Goal: Task Accomplishment & Management: Manage account settings

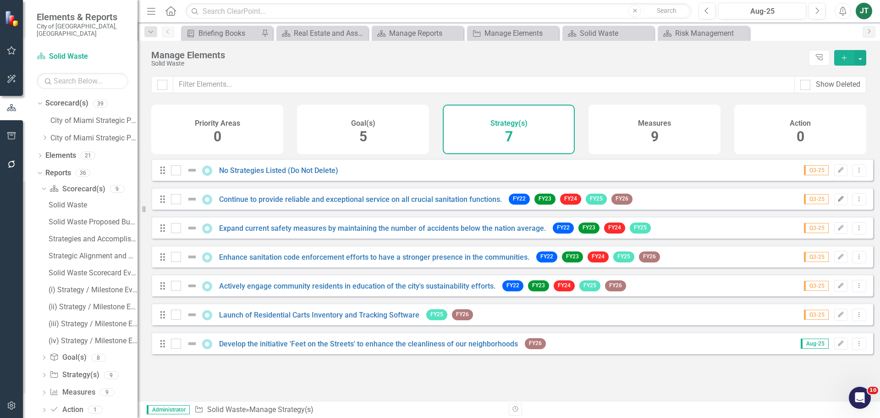
click at [834, 205] on button "Edit" at bounding box center [840, 199] width 13 height 12
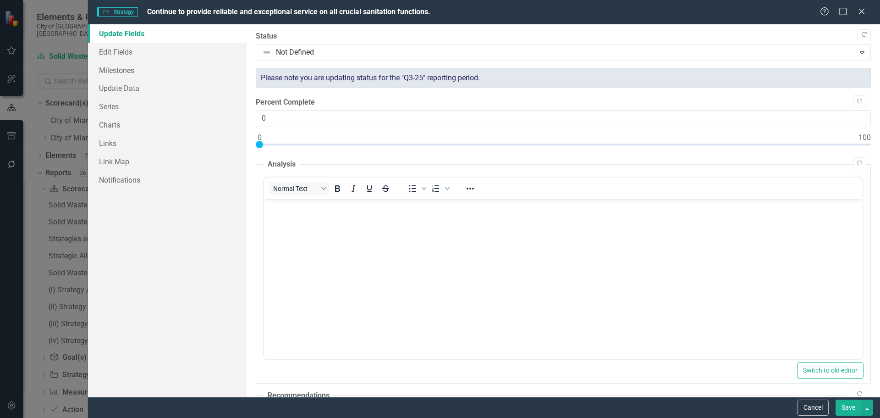
click at [816, 404] on button "Cancel" at bounding box center [813, 407] width 31 height 16
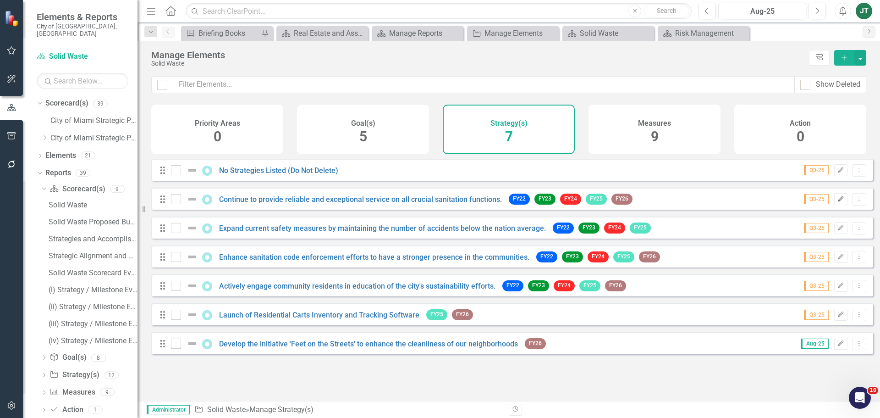
click at [838, 202] on icon "Edit" at bounding box center [841, 199] width 7 height 6
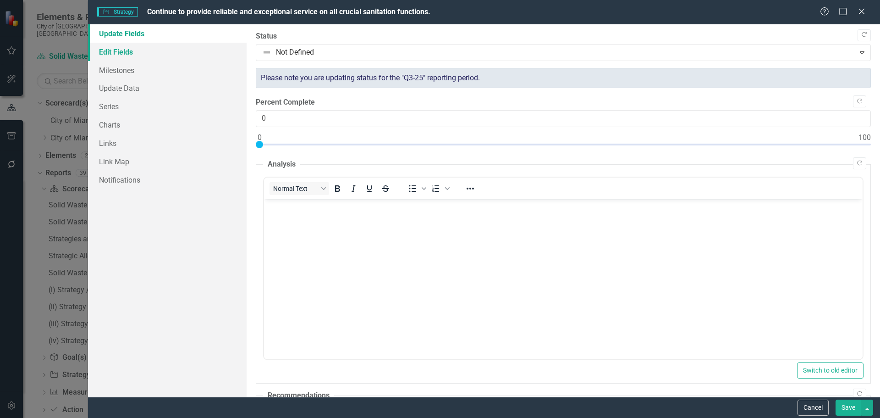
click at [132, 57] on link "Edit Fields" at bounding box center [167, 52] width 159 height 18
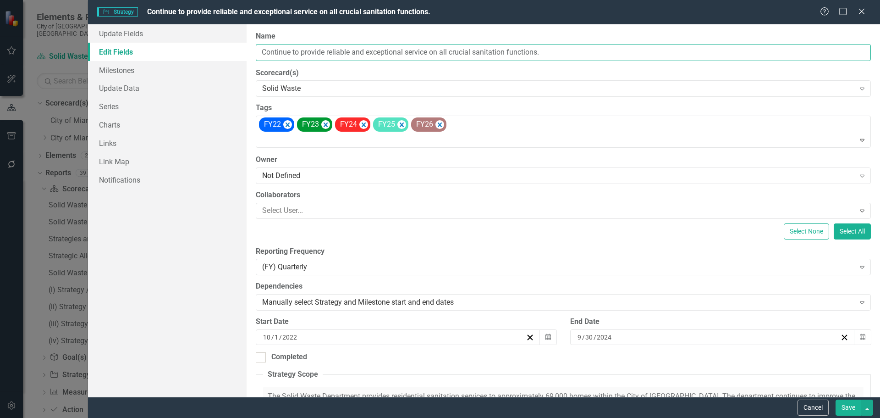
click at [380, 55] on input "Continue to provide reliable and exceptional service on all crucial sanitation …" at bounding box center [563, 52] width 615 height 17
drag, startPoint x: 429, startPoint y: 52, endPoint x: 247, endPoint y: 53, distance: 182.0
click at [244, 53] on div "Update Fields Edit Fields Milestones Update Data Series Charts Links Link Map N…" at bounding box center [484, 210] width 792 height 372
click at [810, 407] on button "Cancel" at bounding box center [813, 407] width 31 height 16
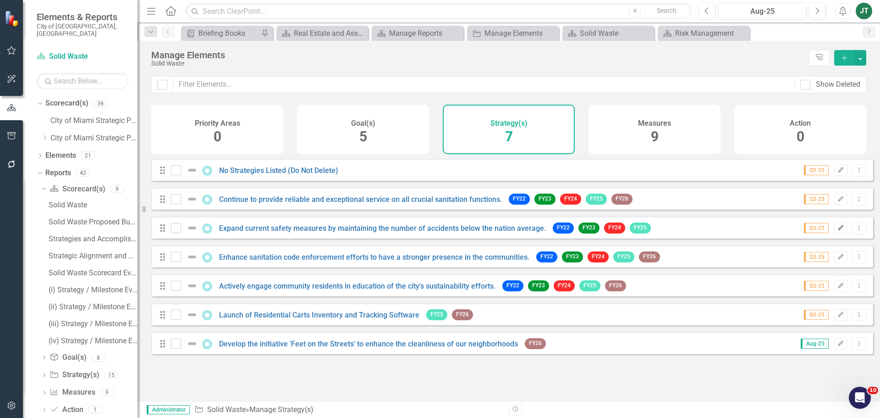
click at [838, 231] on icon "Edit" at bounding box center [841, 228] width 7 height 6
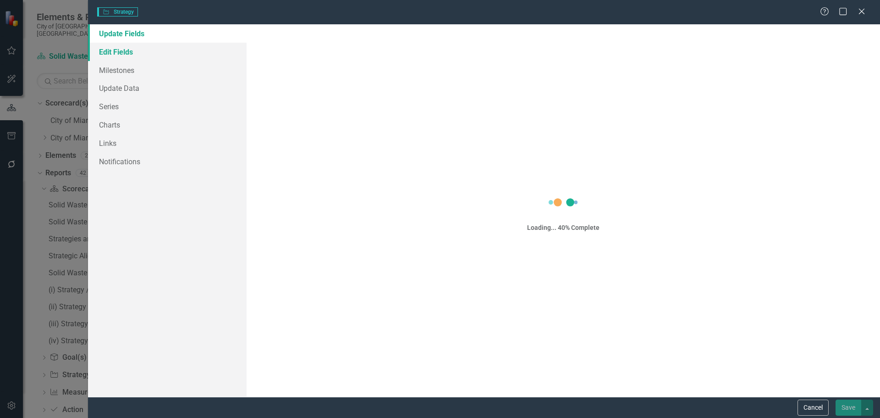
click at [130, 54] on link "Edit Fields" at bounding box center [167, 52] width 159 height 18
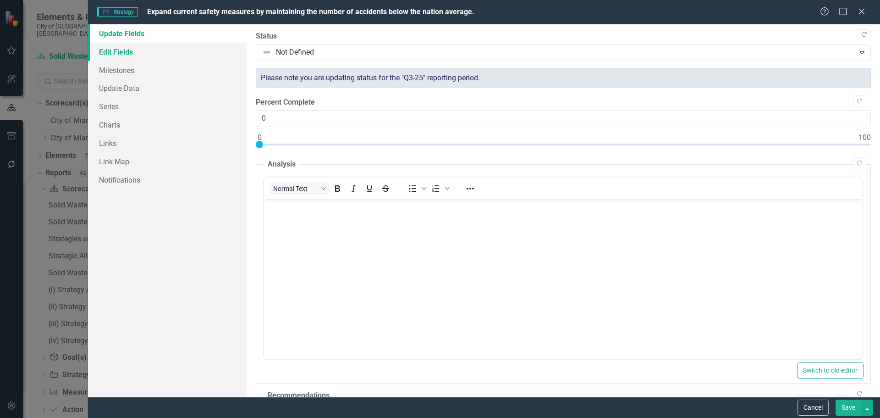
click at [132, 48] on link "Edit Fields" at bounding box center [167, 52] width 159 height 18
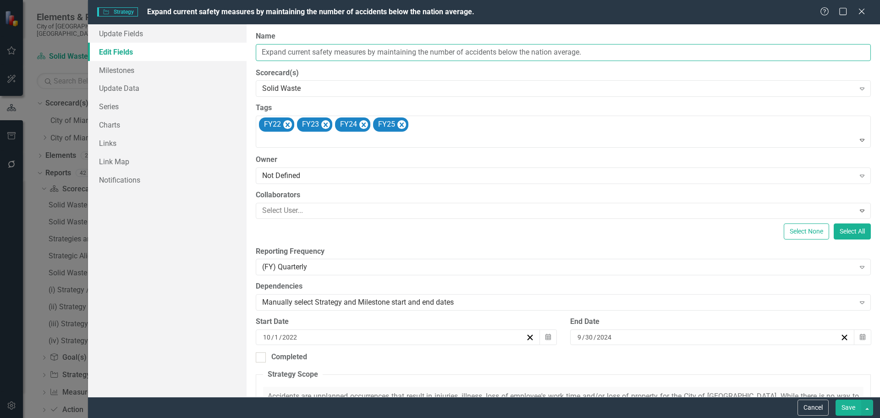
drag, startPoint x: 417, startPoint y: 51, endPoint x: 239, endPoint y: 50, distance: 178.4
click at [220, 50] on div "Update Fields Edit Fields Milestones Update Data Series Charts Links Link Map N…" at bounding box center [484, 210] width 792 height 372
click at [813, 409] on button "Cancel" at bounding box center [813, 407] width 31 height 16
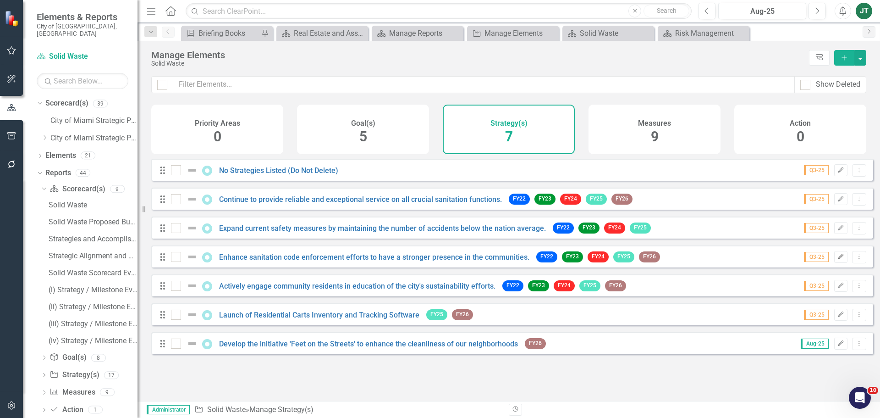
click at [839, 262] on button "Edit" at bounding box center [840, 257] width 13 height 12
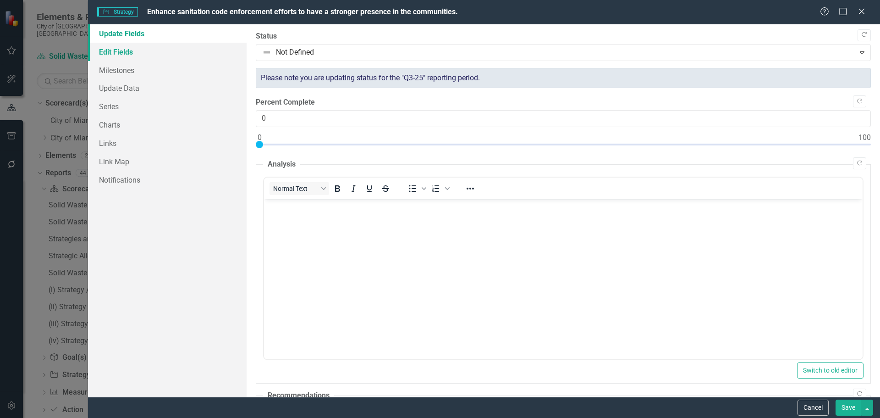
click at [129, 47] on link "Edit Fields" at bounding box center [167, 52] width 159 height 18
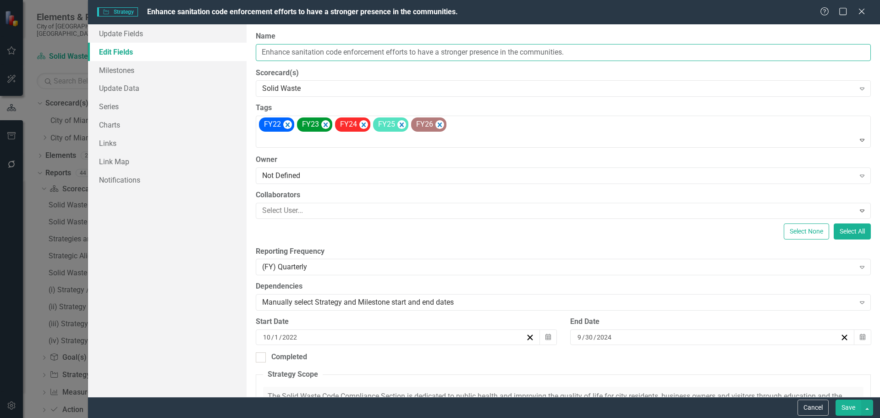
drag, startPoint x: 410, startPoint y: 51, endPoint x: 265, endPoint y: 50, distance: 144.9
click at [248, 52] on div "ClearPoint Can Do More! How ClearPoint Can Help Close Enterprise plans can auto…" at bounding box center [564, 210] width 634 height 372
click at [817, 412] on button "Cancel" at bounding box center [813, 407] width 31 height 16
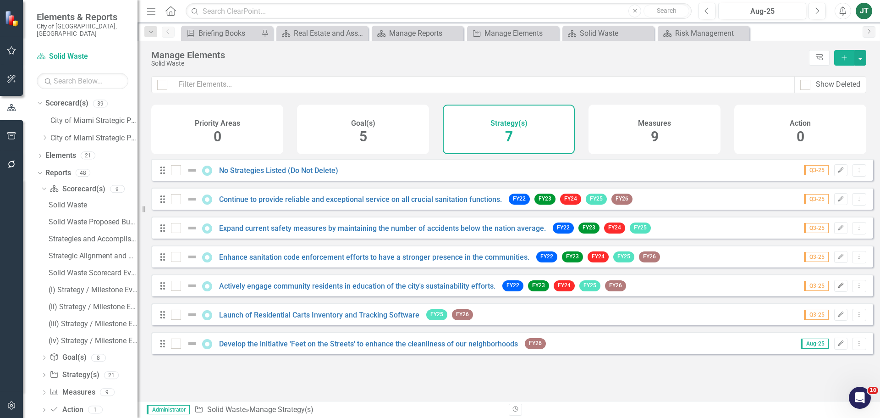
click at [838, 288] on icon "Edit" at bounding box center [841, 286] width 7 height 6
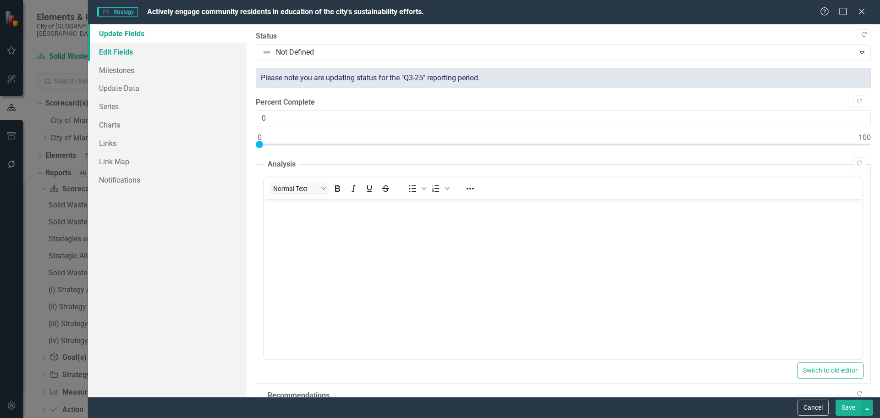
click at [130, 44] on link "Edit Fields" at bounding box center [167, 52] width 159 height 18
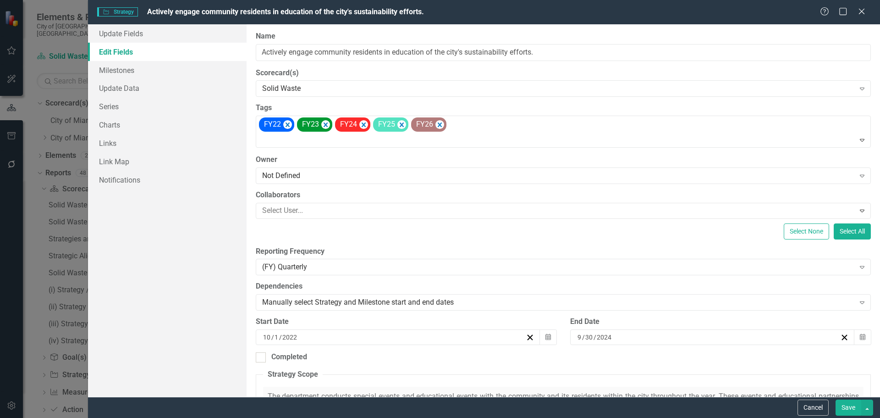
click at [131, 52] on link "Edit Fields" at bounding box center [167, 52] width 159 height 18
click at [358, 47] on input "Actively engage community residents in education of the city's sustainability e…" at bounding box center [563, 52] width 615 height 17
click at [398, 61] on div "ClearPoint Can Do More! How ClearPoint Can Help Close Enterprise plans can auto…" at bounding box center [564, 210] width 634 height 372
drag, startPoint x: 424, startPoint y: 51, endPoint x: 265, endPoint y: 49, distance: 158.2
click at [254, 48] on div "ClearPoint Can Do More! How ClearPoint Can Help Close Enterprise plans can auto…" at bounding box center [564, 210] width 634 height 372
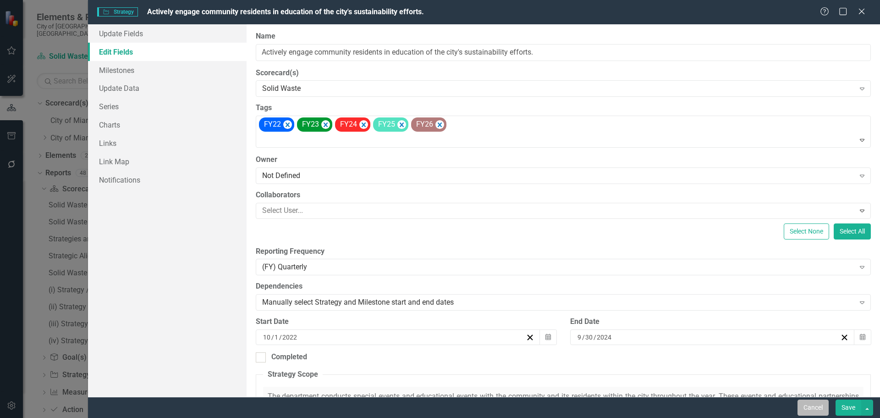
click at [818, 407] on button "Cancel" at bounding box center [813, 407] width 31 height 16
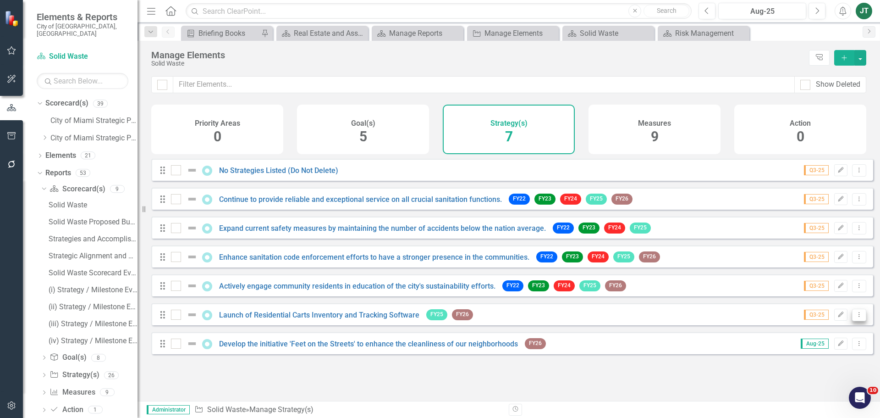
click at [857, 321] on button "Dropdown Menu" at bounding box center [859, 315] width 14 height 12
click at [802, 339] on link "Edit Edit Strategy" at bounding box center [819, 336] width 82 height 17
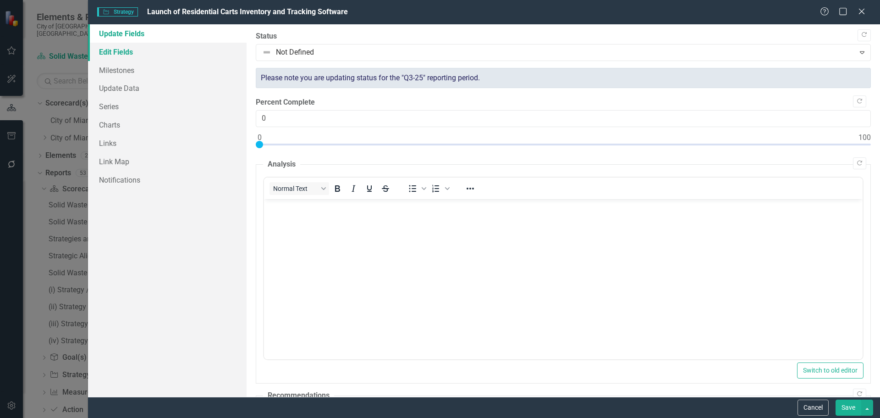
click at [128, 50] on link "Edit Fields" at bounding box center [167, 52] width 159 height 18
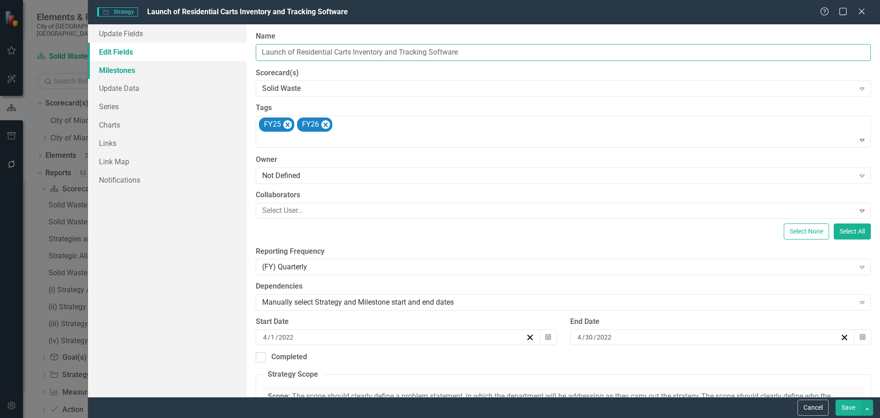
drag, startPoint x: 487, startPoint y: 53, endPoint x: 219, endPoint y: 67, distance: 268.6
click at [217, 67] on div "Update Fields Edit Fields Milestones Update Data Series Charts Links Link Map N…" at bounding box center [484, 210] width 792 height 372
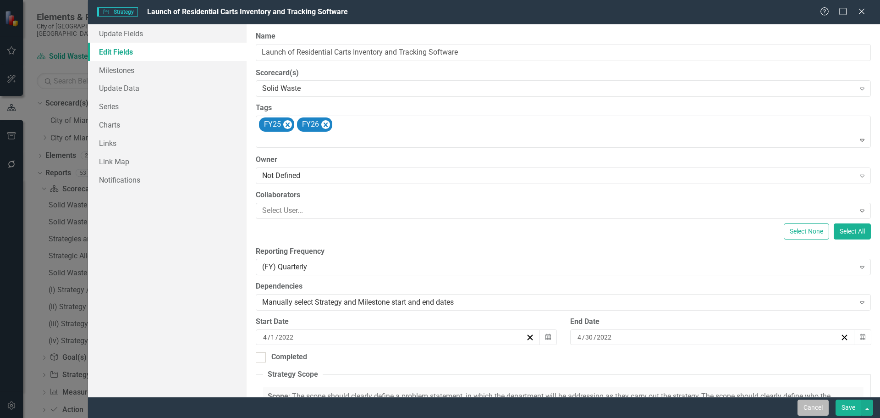
click at [812, 402] on button "Cancel" at bounding box center [813, 407] width 31 height 16
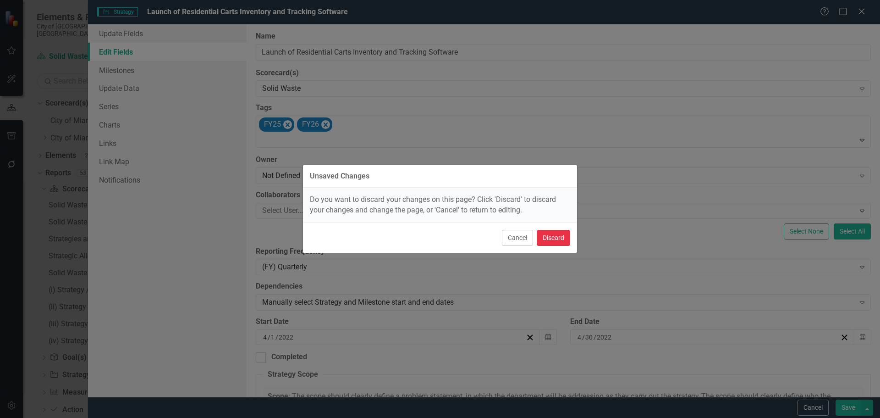
click at [546, 233] on button "Discard" at bounding box center [553, 238] width 33 height 16
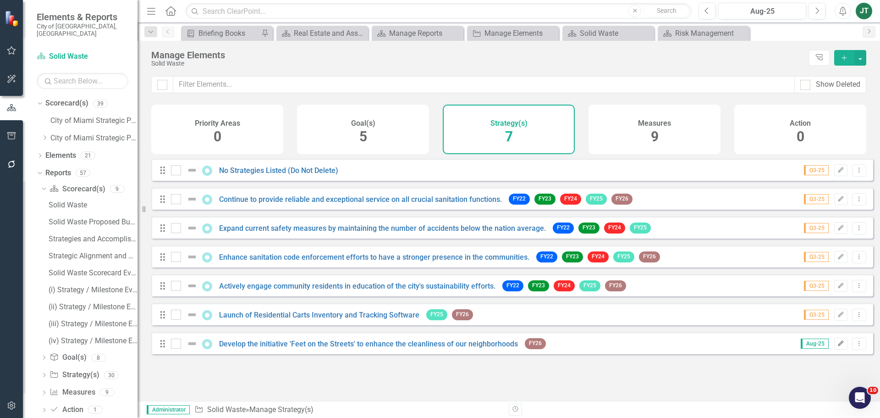
click at [839, 349] on button "Edit" at bounding box center [840, 343] width 13 height 12
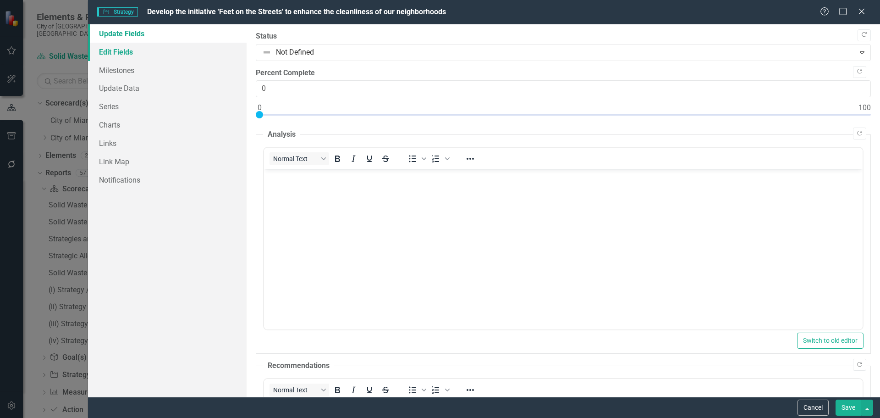
drag, startPoint x: 119, startPoint y: 48, endPoint x: 200, endPoint y: 57, distance: 81.7
click at [119, 49] on link "Edit Fields" at bounding box center [167, 52] width 159 height 18
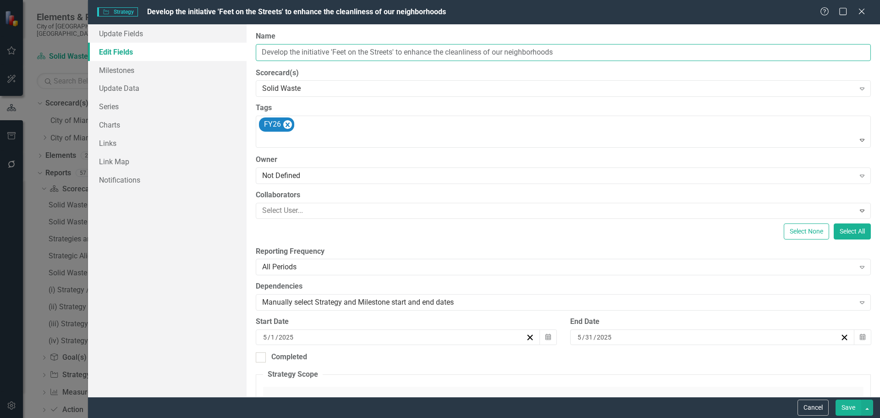
drag, startPoint x: 432, startPoint y: 52, endPoint x: 292, endPoint y: 55, distance: 140.3
click at [292, 55] on input "Develop the initiative 'Feet on the Streets' to enhance the cleanliness of our …" at bounding box center [563, 52] width 615 height 17
drag, startPoint x: 484, startPoint y: 51, endPoint x: 261, endPoint y: 55, distance: 222.4
click at [237, 53] on div "Update Fields Edit Fields Milestones Update Data Series Charts Links Link Map N…" at bounding box center [484, 210] width 792 height 372
click at [817, 415] on button "Cancel" at bounding box center [813, 407] width 31 height 16
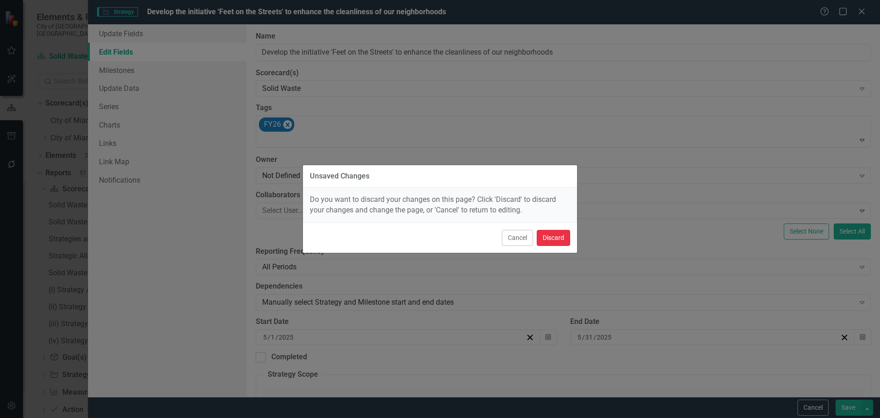
click at [559, 232] on button "Discard" at bounding box center [553, 238] width 33 height 16
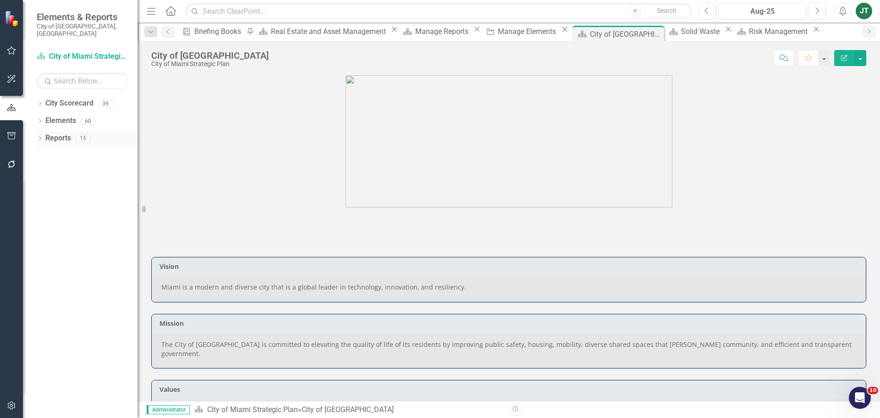
click at [47, 133] on link "Reports" at bounding box center [58, 138] width 26 height 11
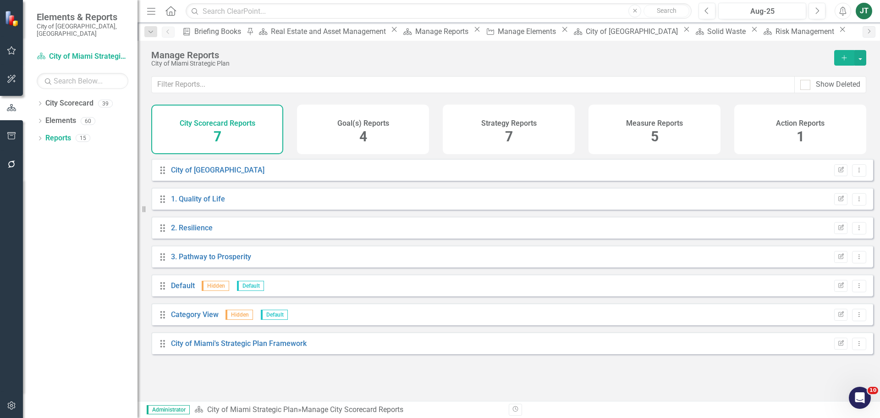
click at [520, 138] on div "Strategy Reports 7" at bounding box center [509, 130] width 132 height 50
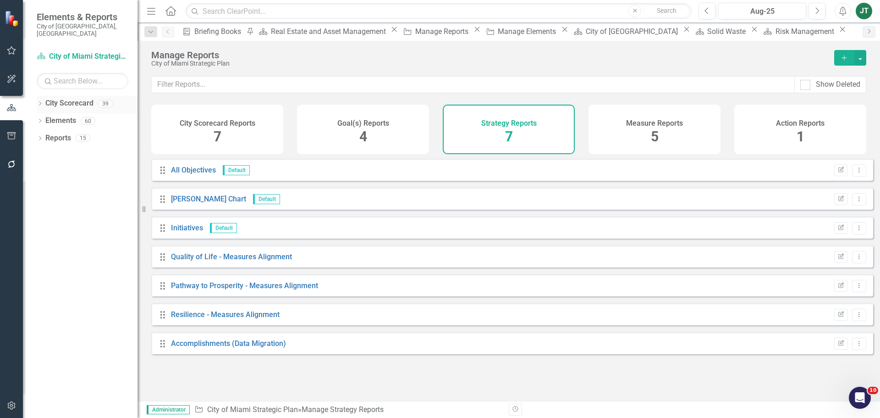
click at [40, 102] on icon "Dropdown" at bounding box center [40, 104] width 6 height 5
click at [47, 135] on icon "Dropdown" at bounding box center [44, 138] width 7 height 6
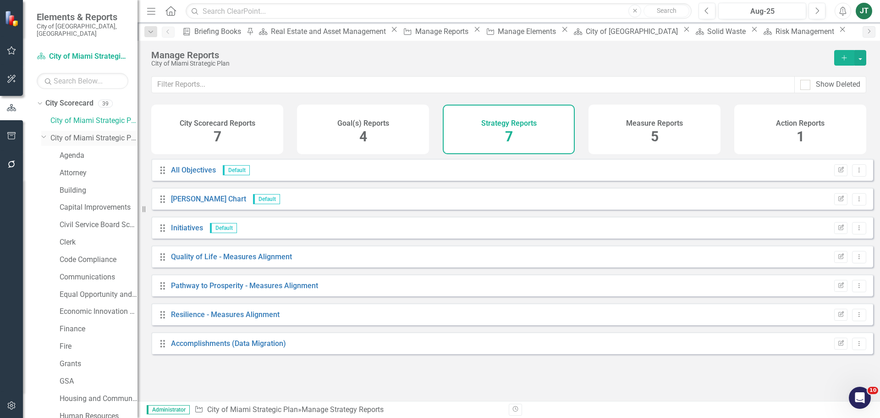
click at [44, 133] on icon "Dropdown" at bounding box center [44, 136] width 6 height 7
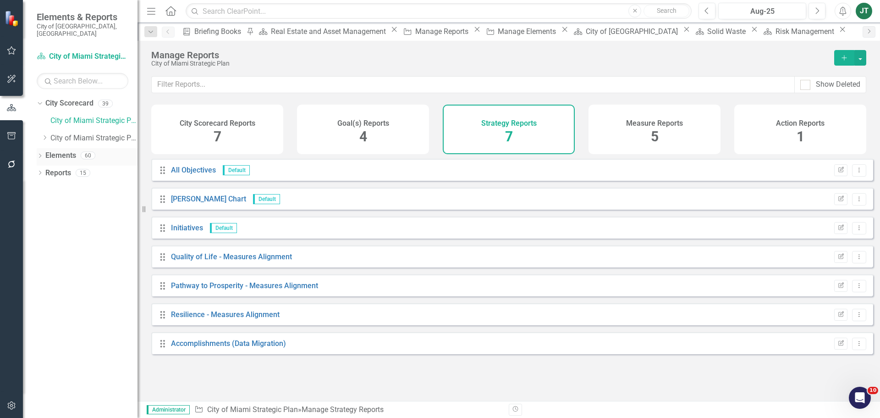
click at [57, 150] on link "Elements" at bounding box center [60, 155] width 31 height 11
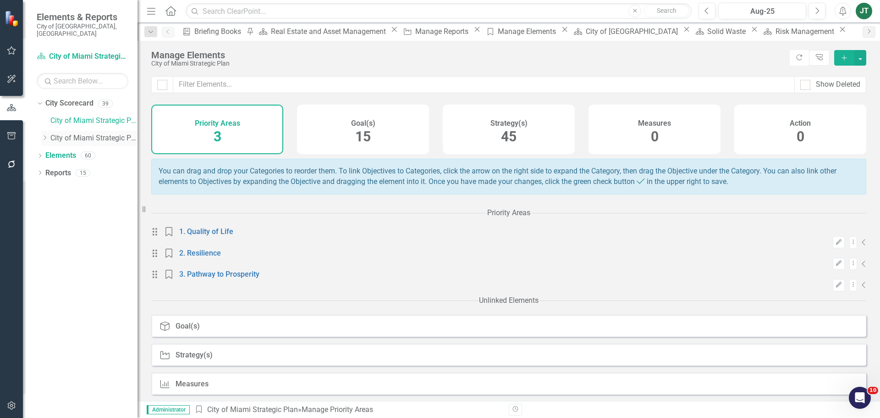
click at [42, 135] on icon "Dropdown" at bounding box center [44, 138] width 7 height 6
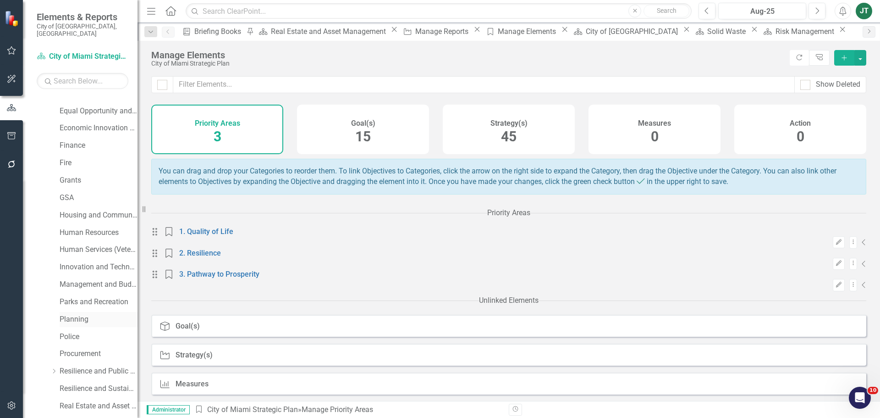
scroll to position [321, 0]
click at [76, 315] on link "Zoning" at bounding box center [99, 320] width 78 height 11
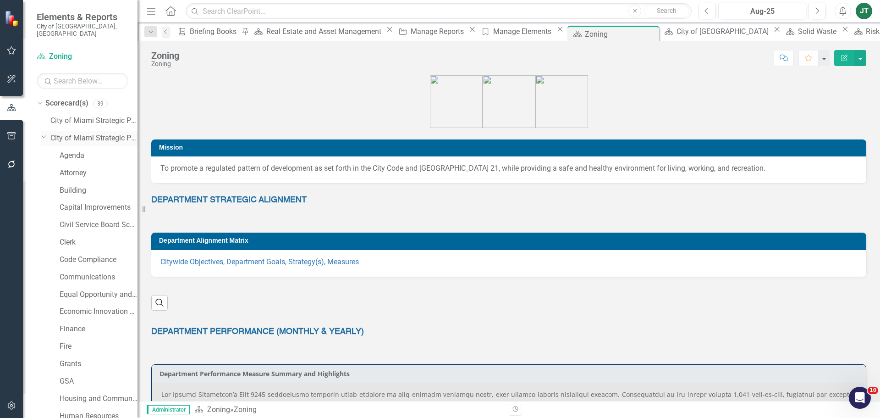
drag, startPoint x: 42, startPoint y: 124, endPoint x: 44, endPoint y: 128, distance: 4.8
click at [42, 131] on div "Dropdown City of Miami Strategic Plan (NEW)" at bounding box center [89, 138] width 96 height 15
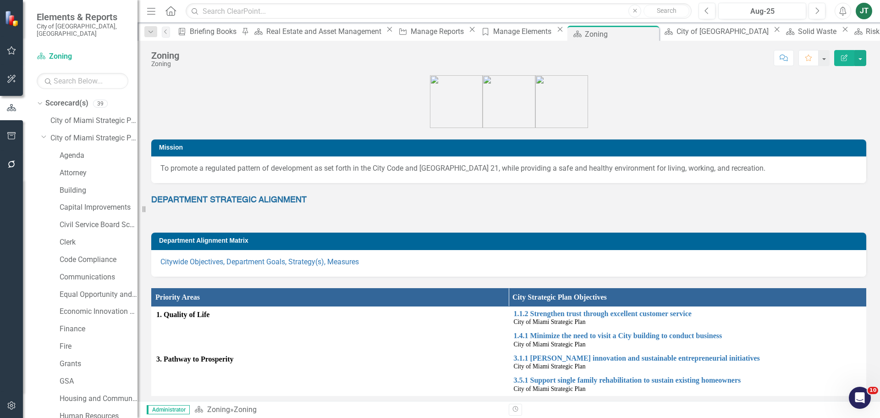
click at [41, 130] on div "Dropdown Scorecard(s) 39 City of [GEOGRAPHIC_DATA] Strategic Plan Dropdown City…" at bounding box center [87, 425] width 101 height 659
click at [45, 133] on icon "Dropdown" at bounding box center [44, 136] width 6 height 7
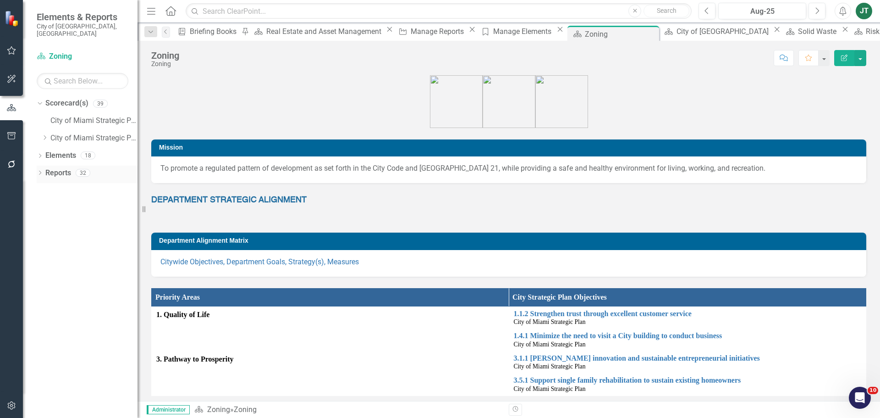
click at [58, 168] on link "Reports" at bounding box center [58, 173] width 26 height 11
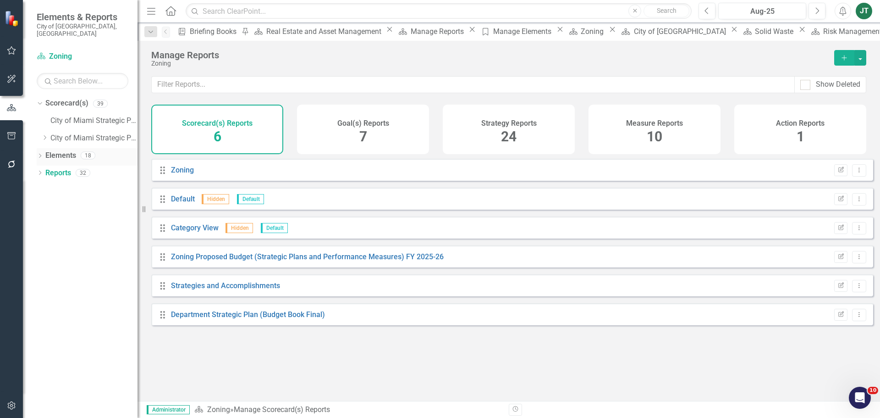
click at [63, 150] on link "Elements" at bounding box center [60, 155] width 31 height 11
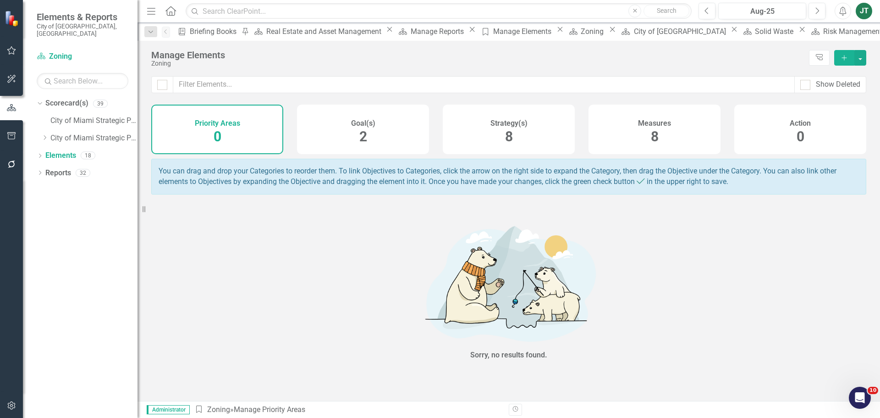
click at [651, 130] on span "8" at bounding box center [655, 136] width 8 height 16
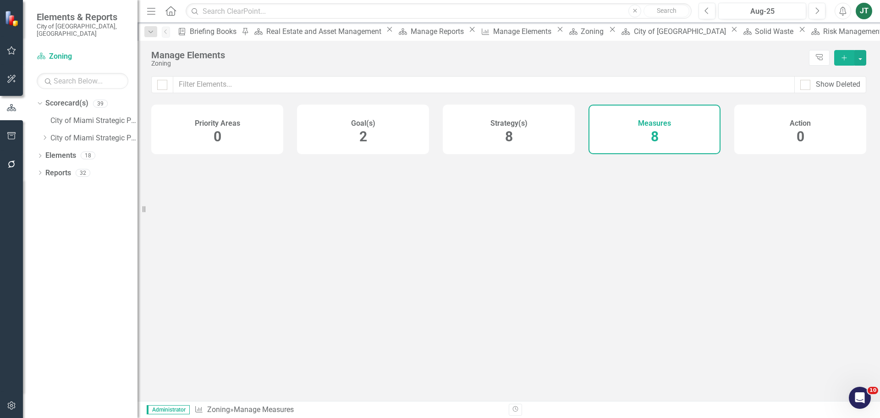
click at [518, 141] on div "Strategy(s) 8" at bounding box center [509, 130] width 132 height 50
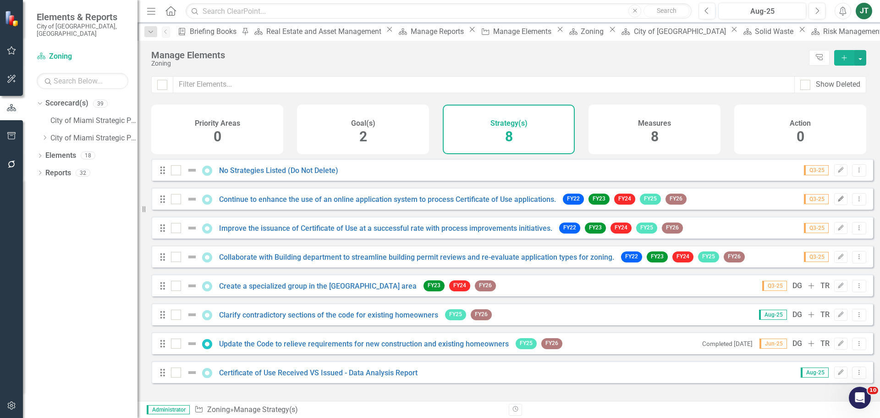
click at [839, 201] on icon "button" at bounding box center [842, 199] width 6 height 6
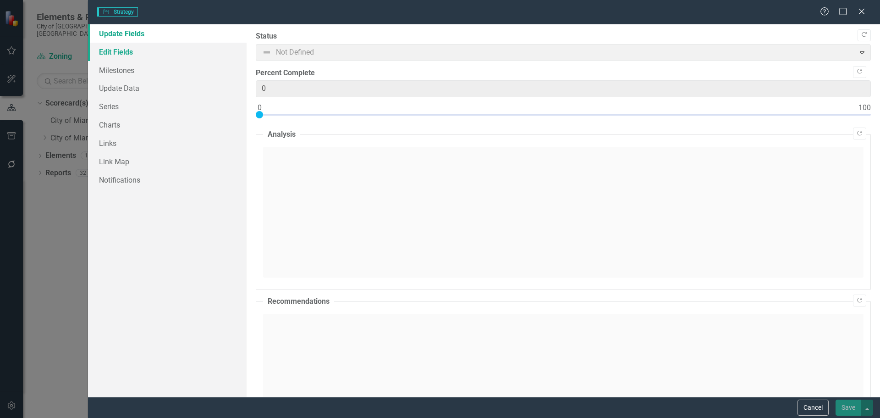
click at [129, 51] on link "Edit Fields" at bounding box center [167, 52] width 159 height 18
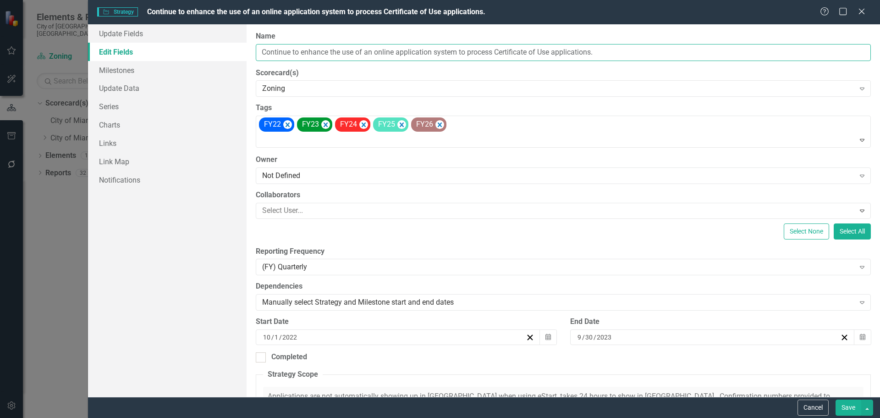
drag, startPoint x: 432, startPoint y: 50, endPoint x: 293, endPoint y: 59, distance: 139.2
click at [177, 60] on div "Update Fields Edit Fields Milestones Update Data Series Charts Links Link Map N…" at bounding box center [484, 210] width 792 height 372
click at [805, 406] on button "Cancel" at bounding box center [813, 407] width 31 height 16
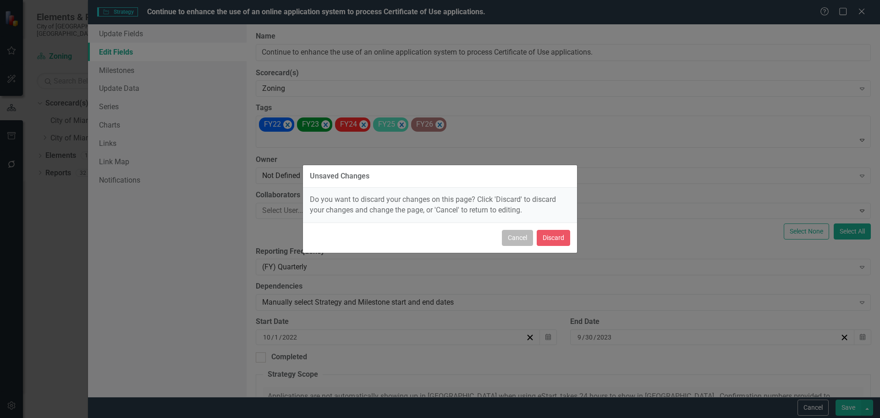
click at [518, 237] on button "Cancel" at bounding box center [517, 238] width 31 height 16
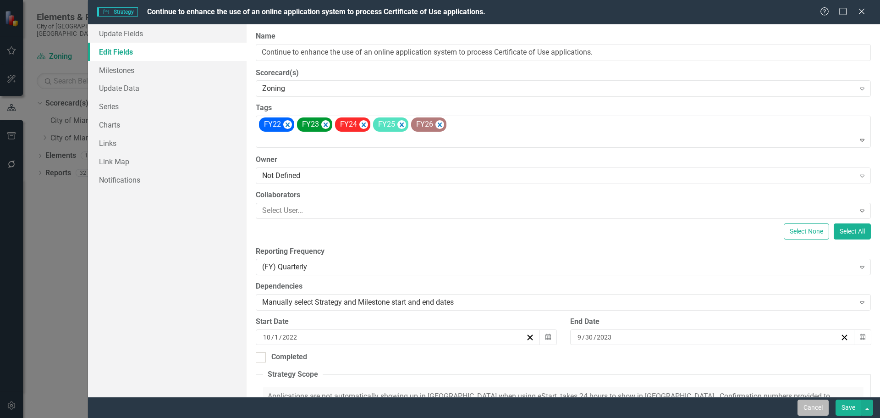
click at [814, 408] on button "Cancel" at bounding box center [813, 407] width 31 height 16
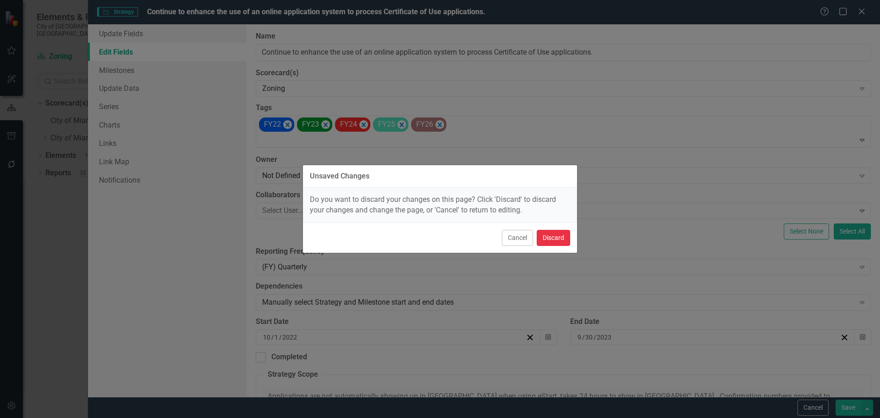
click at [563, 236] on button "Discard" at bounding box center [553, 238] width 33 height 16
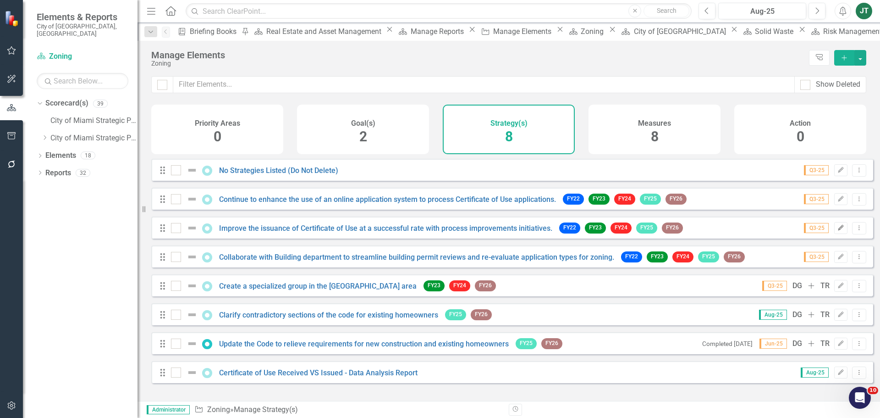
click at [838, 231] on icon "Edit" at bounding box center [841, 228] width 7 height 6
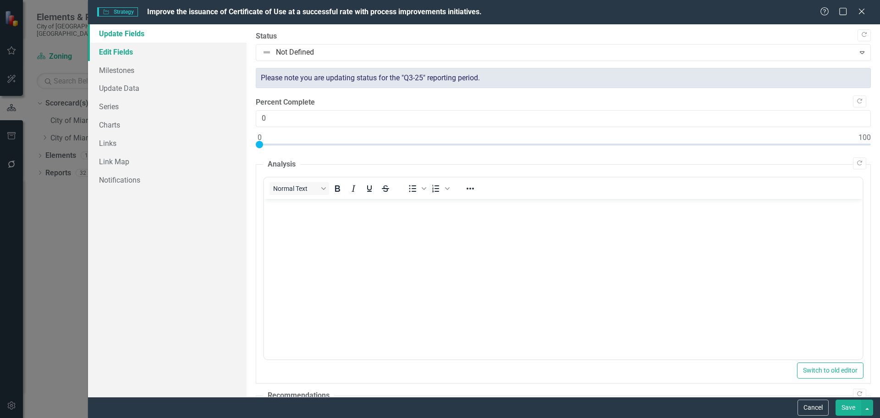
click at [124, 50] on link "Edit Fields" at bounding box center [167, 52] width 159 height 18
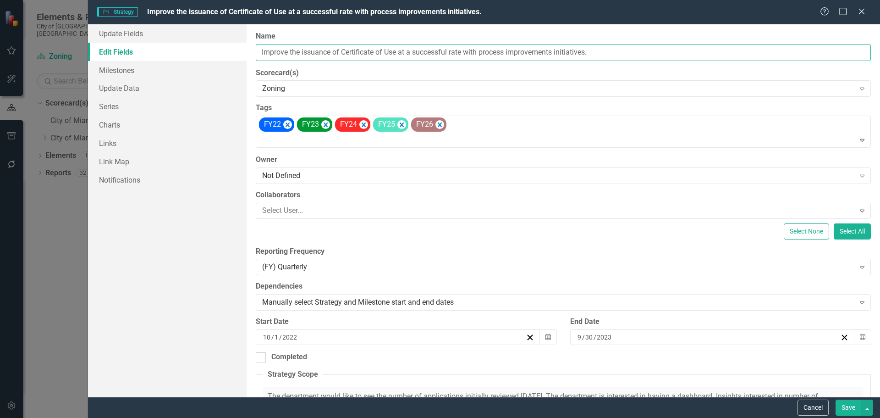
drag, startPoint x: 397, startPoint y: 51, endPoint x: 306, endPoint y: 52, distance: 90.8
click at [224, 49] on div "Update Fields Edit Fields Milestones Update Data Series Charts Links Link Map N…" at bounding box center [484, 210] width 792 height 372
click at [808, 398] on div "Cancel Save" at bounding box center [484, 407] width 792 height 21
click at [808, 408] on button "Cancel" at bounding box center [813, 407] width 31 height 16
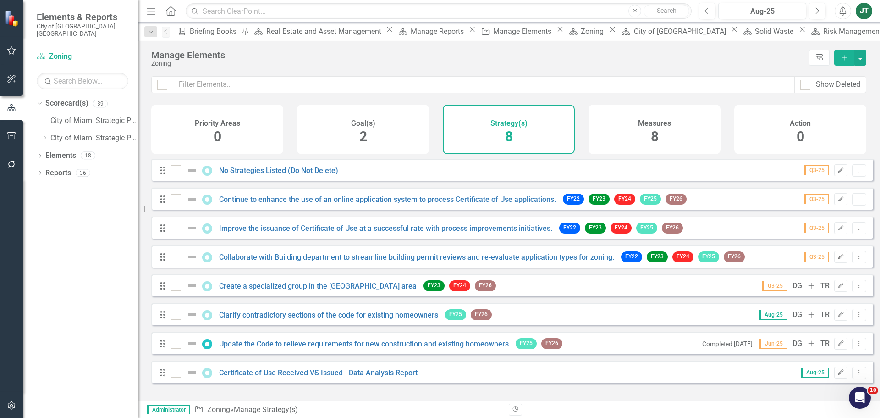
click at [838, 259] on icon "Edit" at bounding box center [841, 257] width 7 height 6
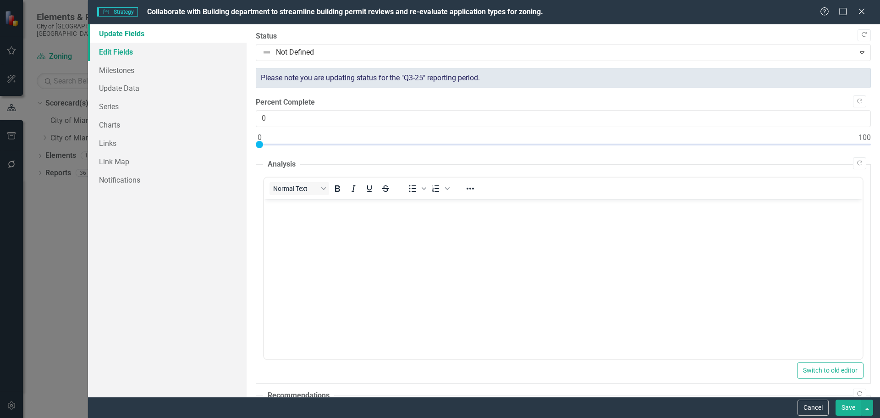
click at [137, 46] on link "Edit Fields" at bounding box center [167, 52] width 159 height 18
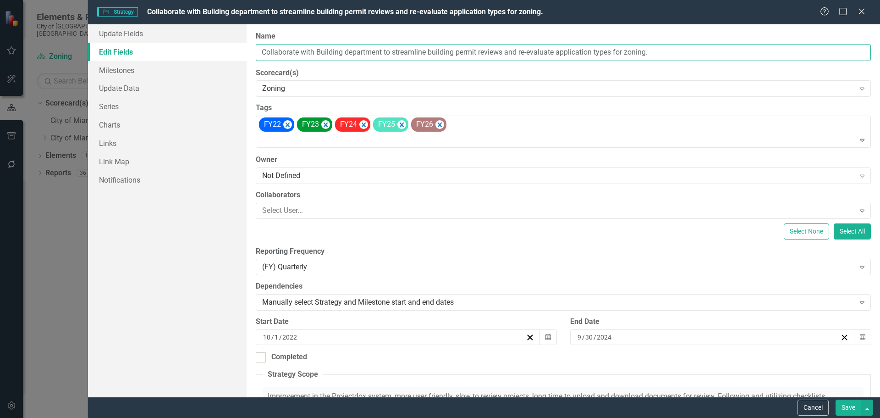
click at [430, 58] on input "Collaborate with Building department to streamline building permit reviews and …" at bounding box center [563, 52] width 615 height 17
drag, startPoint x: 480, startPoint y: 52, endPoint x: 298, endPoint y: 49, distance: 182.9
click at [234, 47] on div "Update Fields Edit Fields Milestones Update Data Series Charts Links Link Map N…" at bounding box center [484, 210] width 792 height 372
drag, startPoint x: 402, startPoint y: 50, endPoint x: 503, endPoint y: 48, distance: 100.9
click at [503, 48] on input "Collaborate with Building department to streamline building permit reviews and …" at bounding box center [563, 52] width 615 height 17
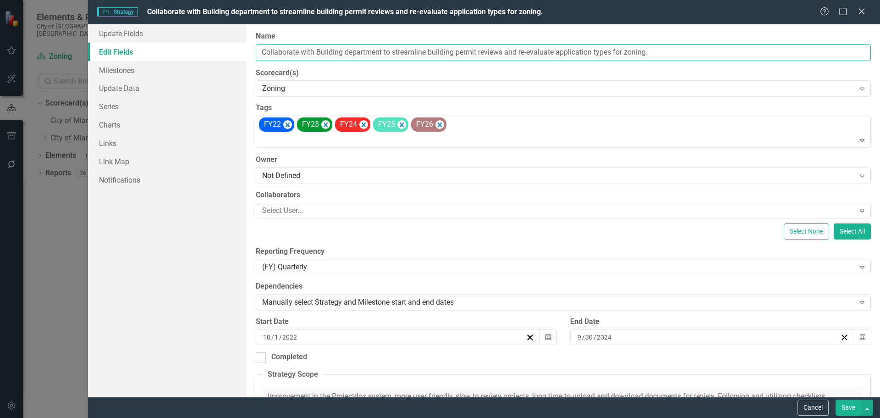
drag, startPoint x: 503, startPoint y: 50, endPoint x: 251, endPoint y: 48, distance: 251.7
click at [251, 48] on div "ClearPoint Can Do More! How ClearPoint Can Help Close Enterprise plans can auto…" at bounding box center [564, 210] width 634 height 372
click at [814, 411] on button "Cancel" at bounding box center [813, 407] width 31 height 16
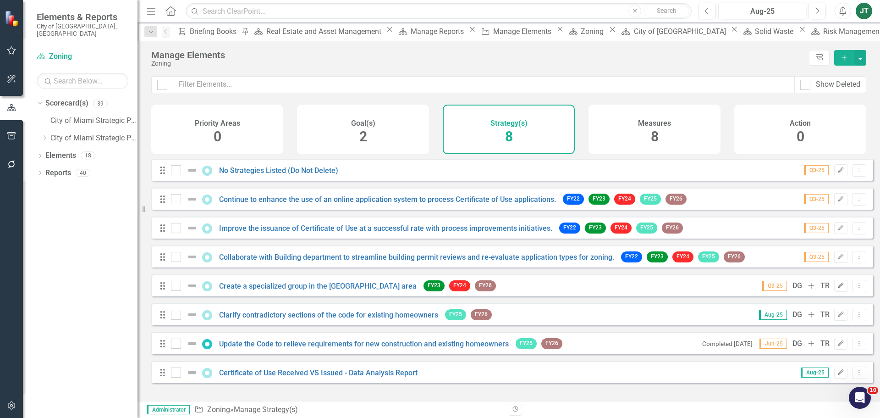
click at [838, 288] on icon "Edit" at bounding box center [841, 286] width 7 height 6
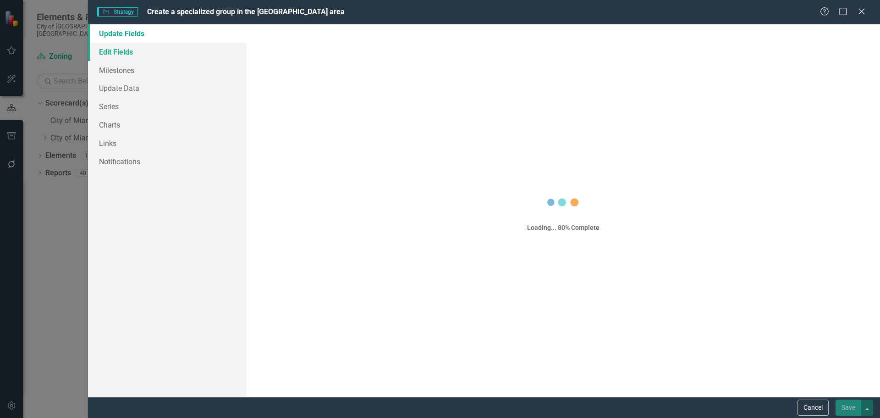
click at [115, 51] on link "Edit Fields" at bounding box center [167, 52] width 159 height 18
click at [141, 47] on link "Edit Fields" at bounding box center [167, 52] width 159 height 18
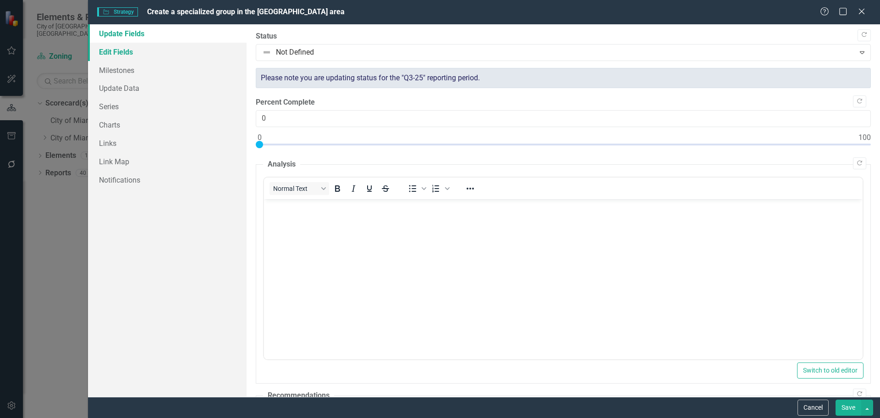
click at [139, 53] on link "Edit Fields" at bounding box center [167, 52] width 159 height 18
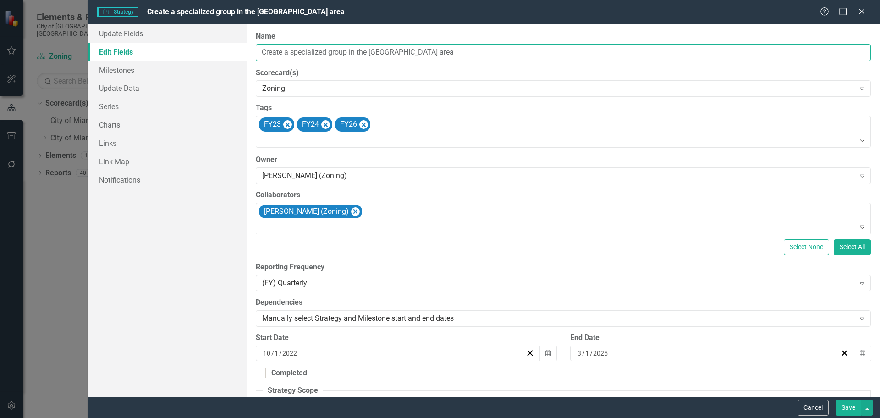
drag, startPoint x: 461, startPoint y: 55, endPoint x: 193, endPoint y: 50, distance: 268.2
click at [193, 50] on div "Update Fields Edit Fields Milestones Update Data Series Charts Links Link Map N…" at bounding box center [484, 210] width 792 height 372
click at [822, 407] on button "Cancel" at bounding box center [813, 407] width 31 height 16
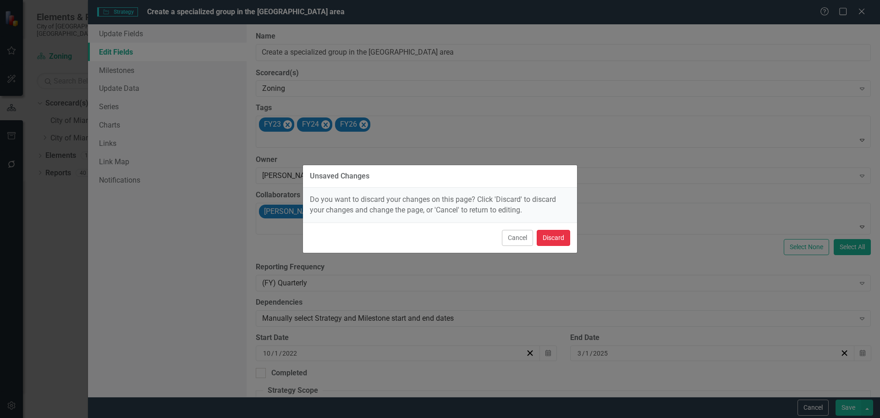
click at [546, 235] on button "Discard" at bounding box center [553, 238] width 33 height 16
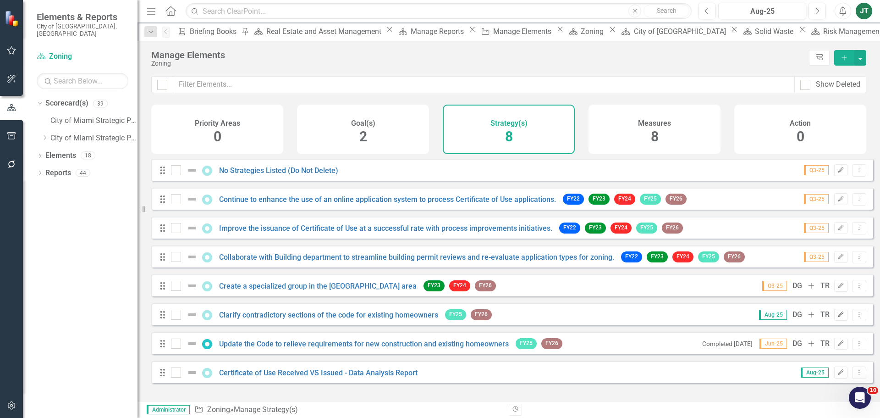
click at [838, 317] on icon "Edit" at bounding box center [841, 315] width 7 height 6
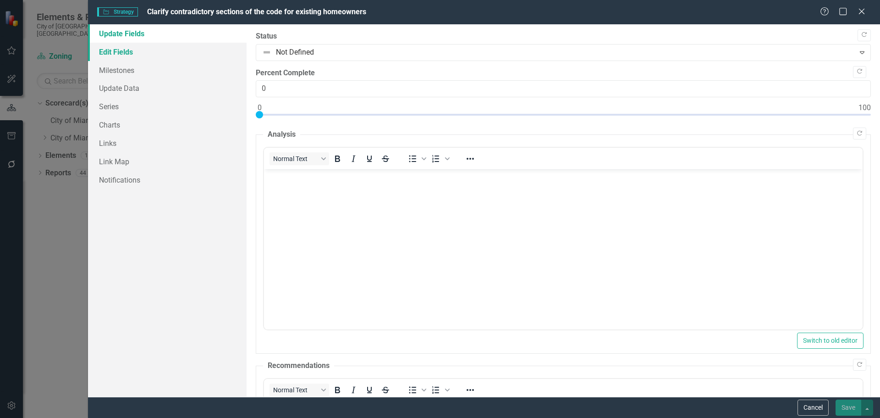
click at [128, 51] on link "Edit Fields" at bounding box center [167, 52] width 159 height 18
click at [130, 52] on link "Edit Fields" at bounding box center [167, 52] width 159 height 18
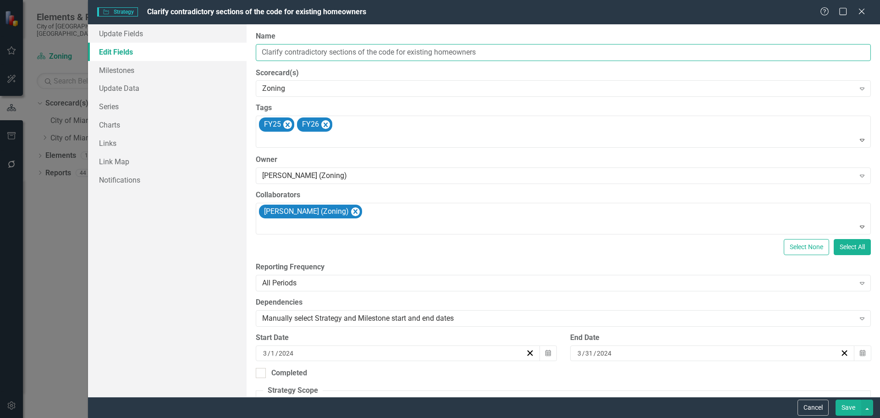
drag, startPoint x: 497, startPoint y: 52, endPoint x: 258, endPoint y: 53, distance: 238.9
click at [243, 51] on div "Update Fields Edit Fields Milestones Update Data Series Charts Links Link Map N…" at bounding box center [484, 210] width 792 height 372
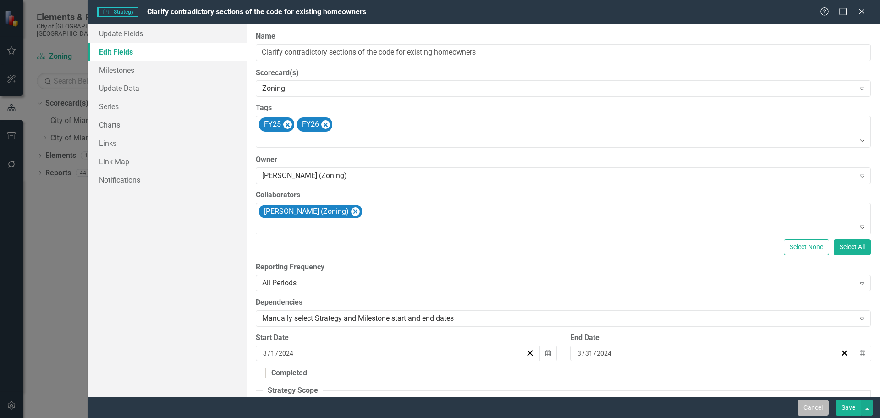
click at [816, 404] on button "Cancel" at bounding box center [813, 407] width 31 height 16
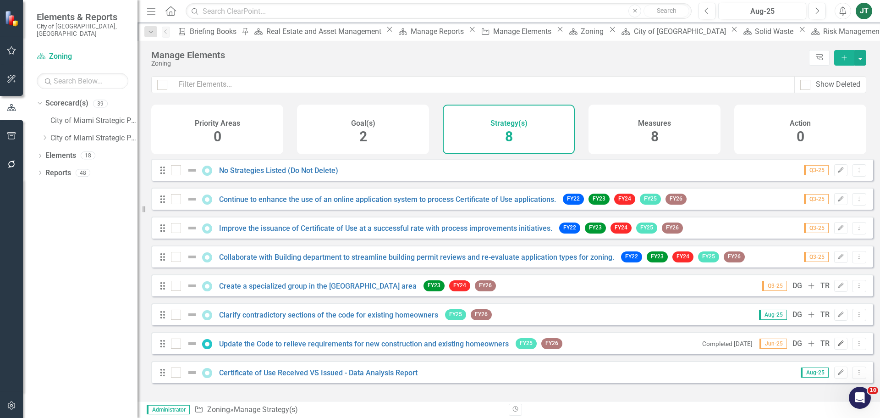
click at [838, 346] on icon "Edit" at bounding box center [841, 344] width 7 height 6
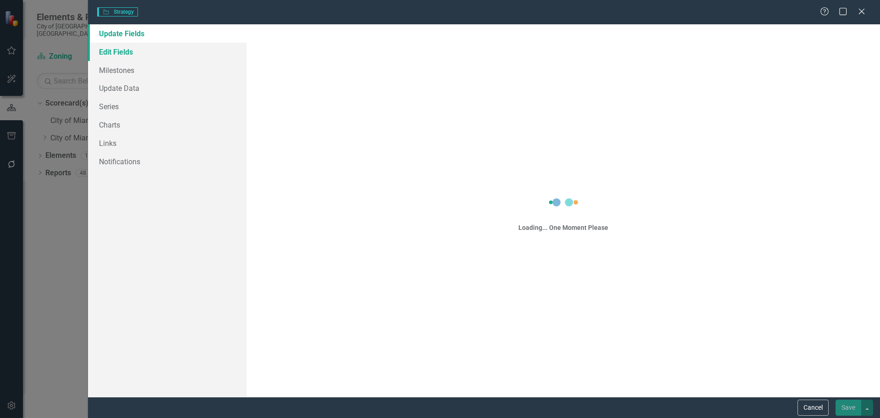
click at [138, 50] on link "Edit Fields" at bounding box center [167, 52] width 159 height 18
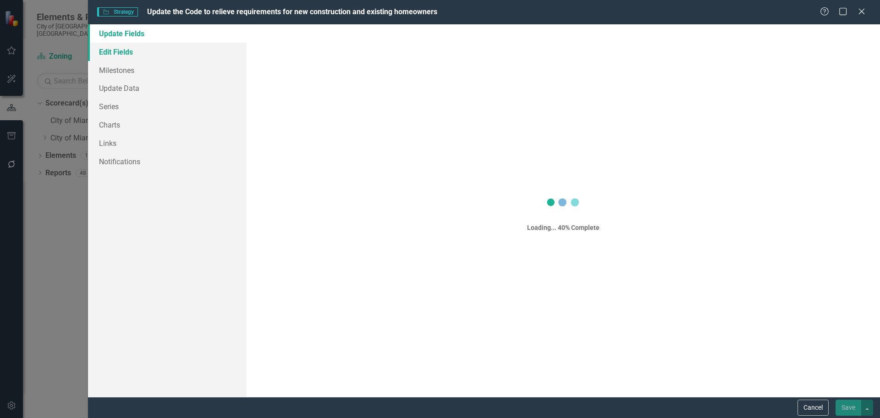
click at [148, 55] on link "Edit Fields" at bounding box center [167, 52] width 159 height 18
click at [160, 51] on link "Edit Fields" at bounding box center [167, 52] width 159 height 18
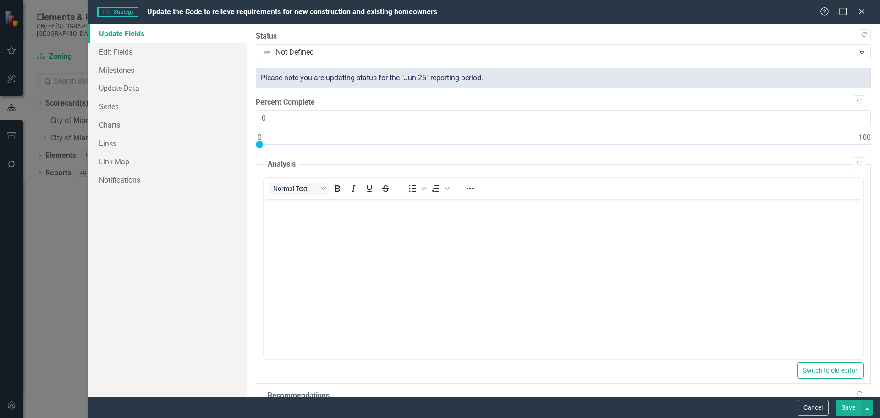
click at [160, 49] on link "Edit Fields" at bounding box center [167, 52] width 159 height 18
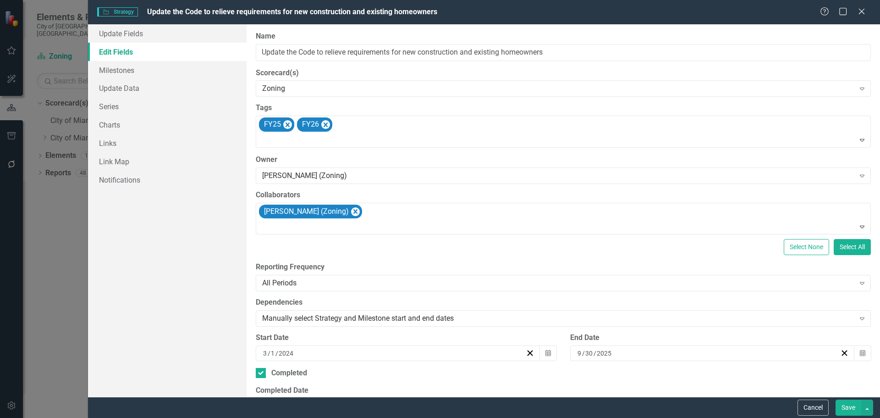
click at [157, 50] on link "Edit Fields" at bounding box center [167, 52] width 159 height 18
click at [430, 56] on input "Update the Code to relieve requirements for new construction and existing homeo…" at bounding box center [563, 52] width 615 height 17
drag, startPoint x: 462, startPoint y: 51, endPoint x: 292, endPoint y: 51, distance: 170.1
click at [237, 55] on div "Update Fields Edit Fields Milestones Update Data Series Charts Links Link Map N…" at bounding box center [484, 210] width 792 height 372
click at [844, 404] on button "Save" at bounding box center [849, 407] width 26 height 16
